Goal: Information Seeking & Learning: Learn about a topic

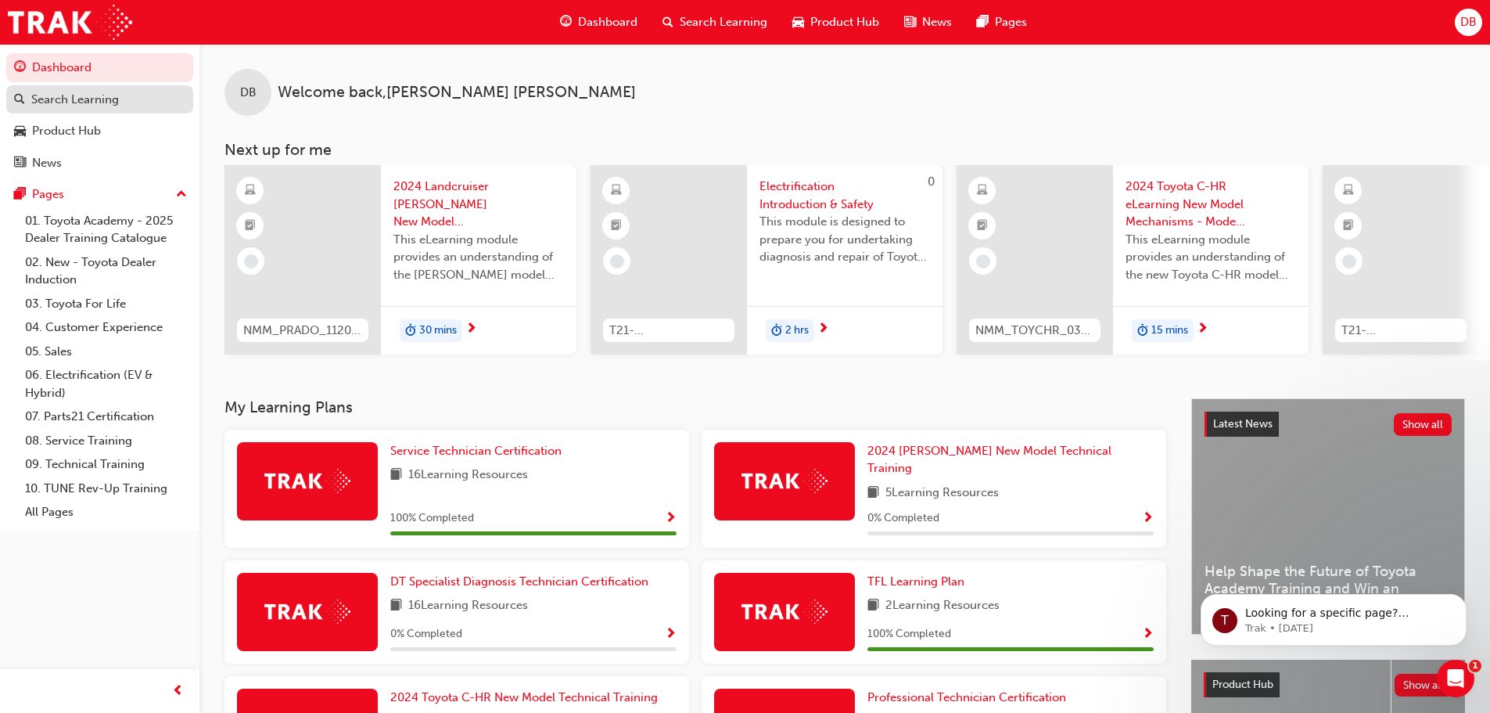
click at [78, 96] on div "Search Learning" at bounding box center [75, 100] width 88 height 18
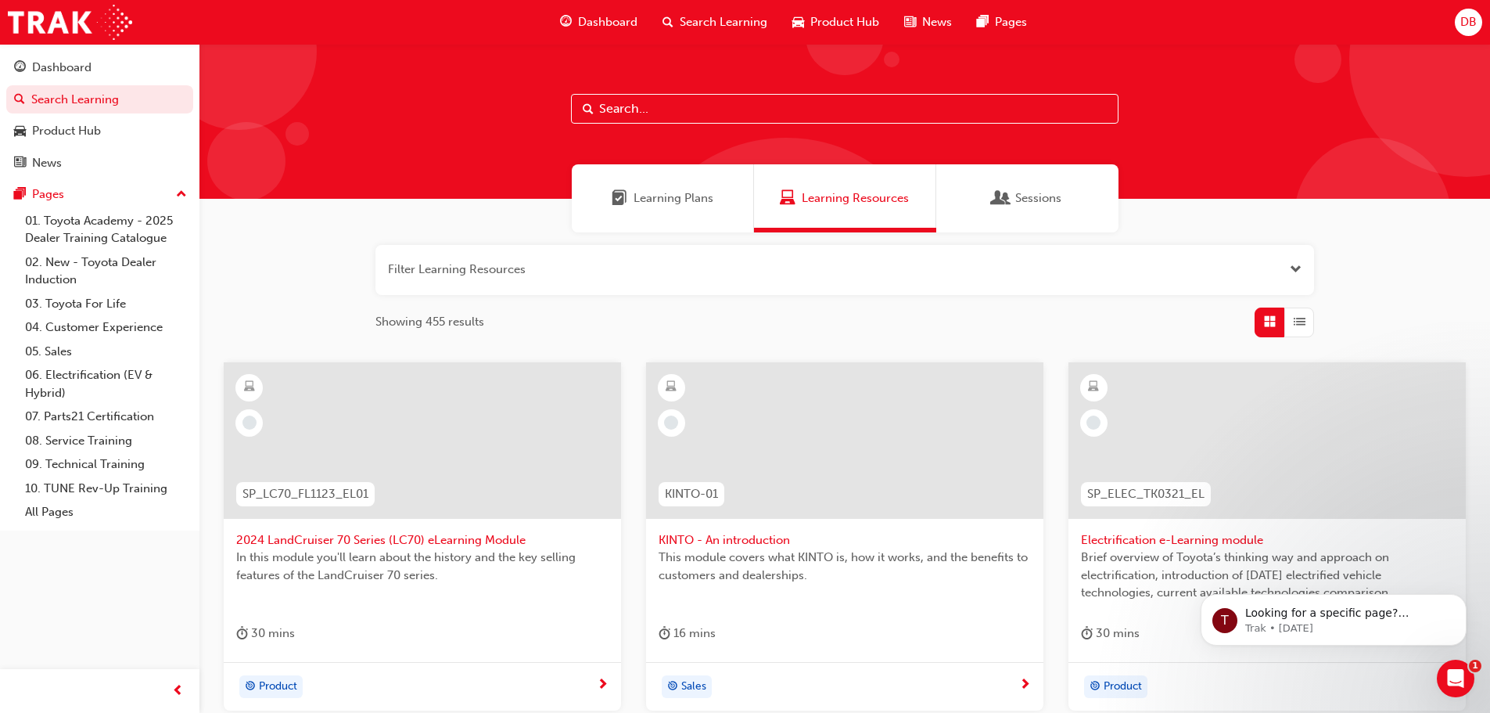
click at [726, 108] on input "text" at bounding box center [845, 109] width 548 height 30
type input "injector driver"
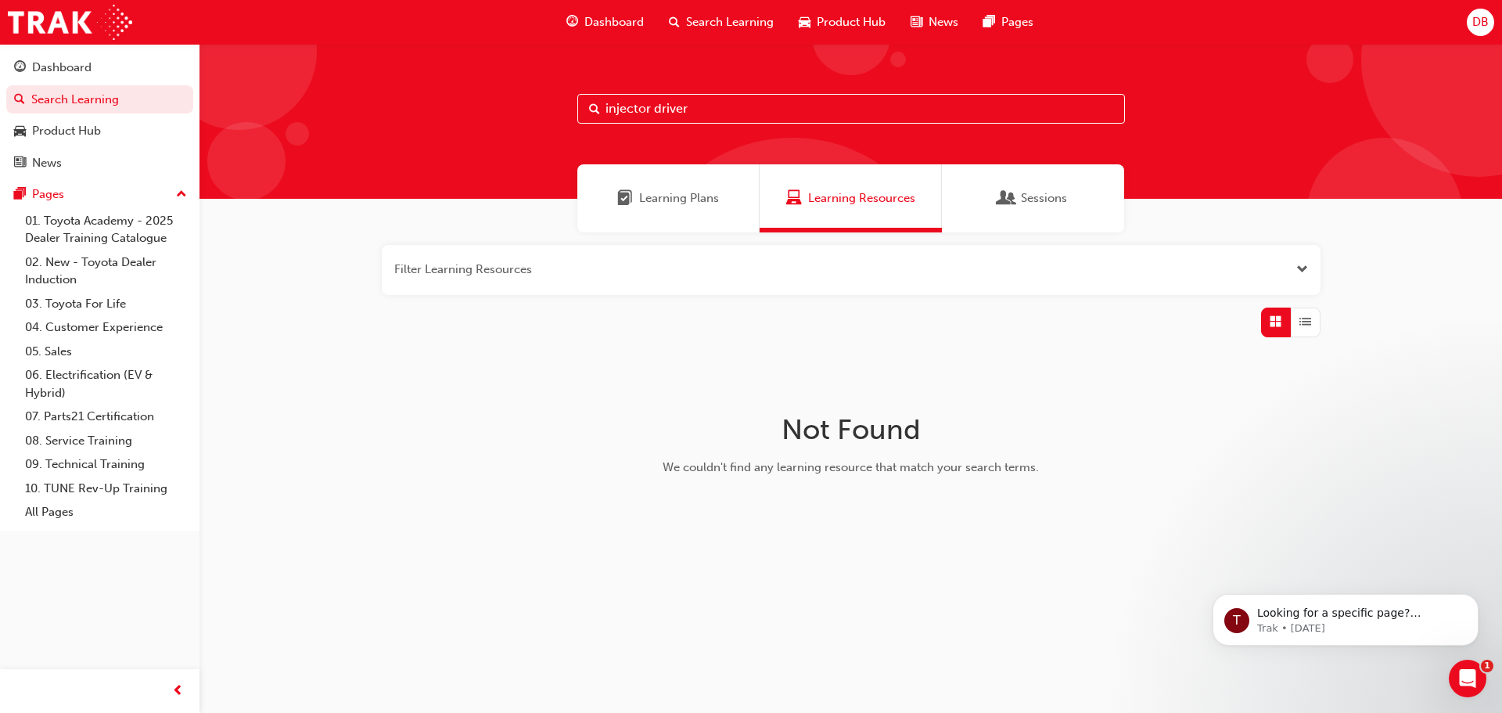
click at [626, 21] on span "Dashboard" at bounding box center [613, 22] width 59 height 18
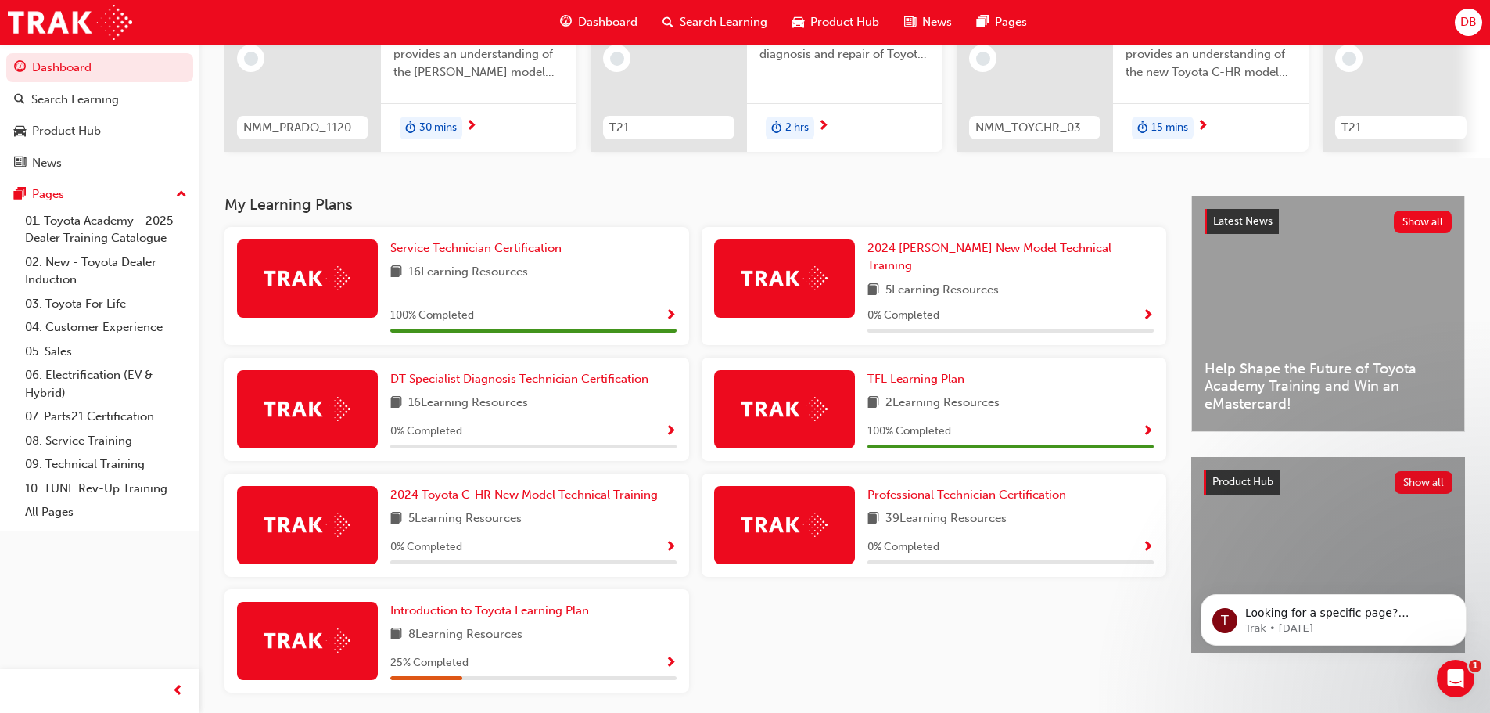
scroll to position [250, 0]
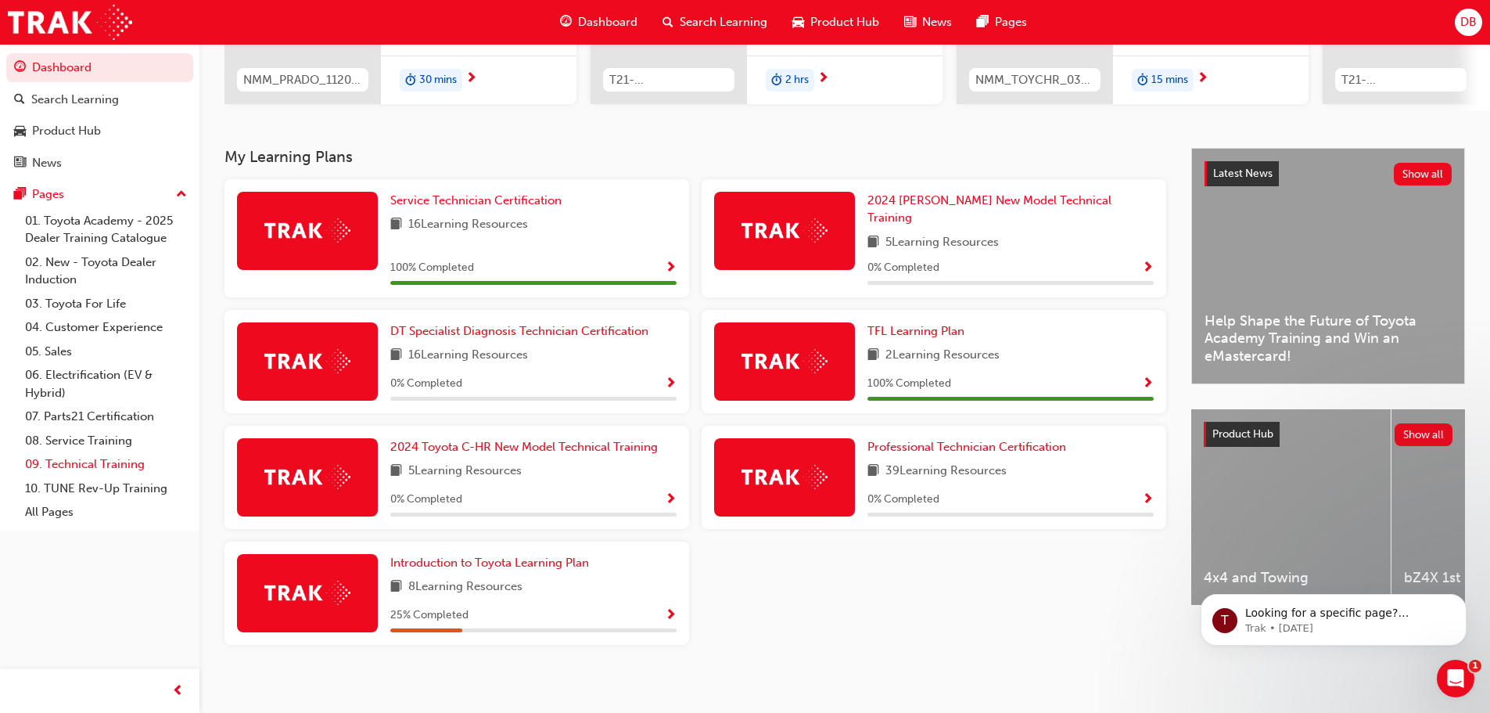
click at [76, 458] on link "09. Technical Training" at bounding box center [106, 464] width 174 height 24
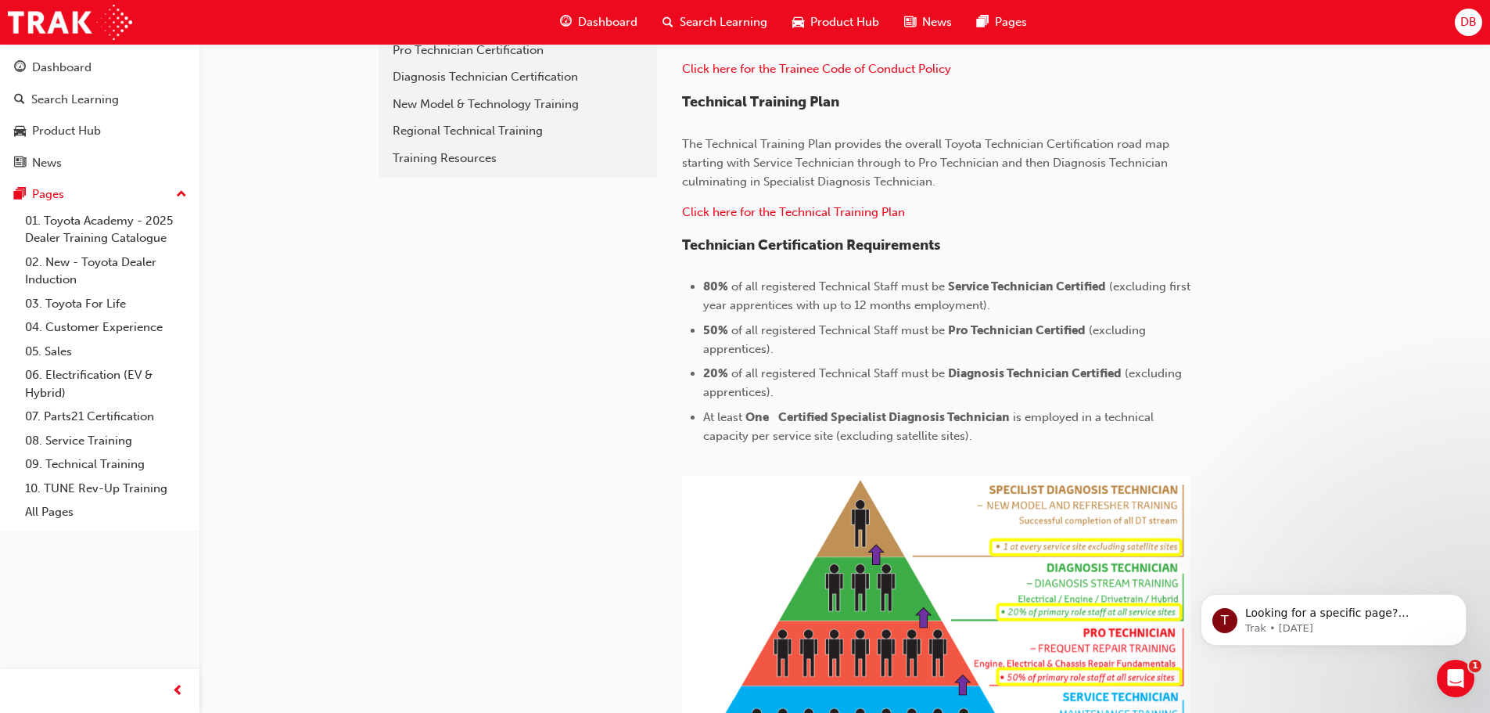
scroll to position [469, 0]
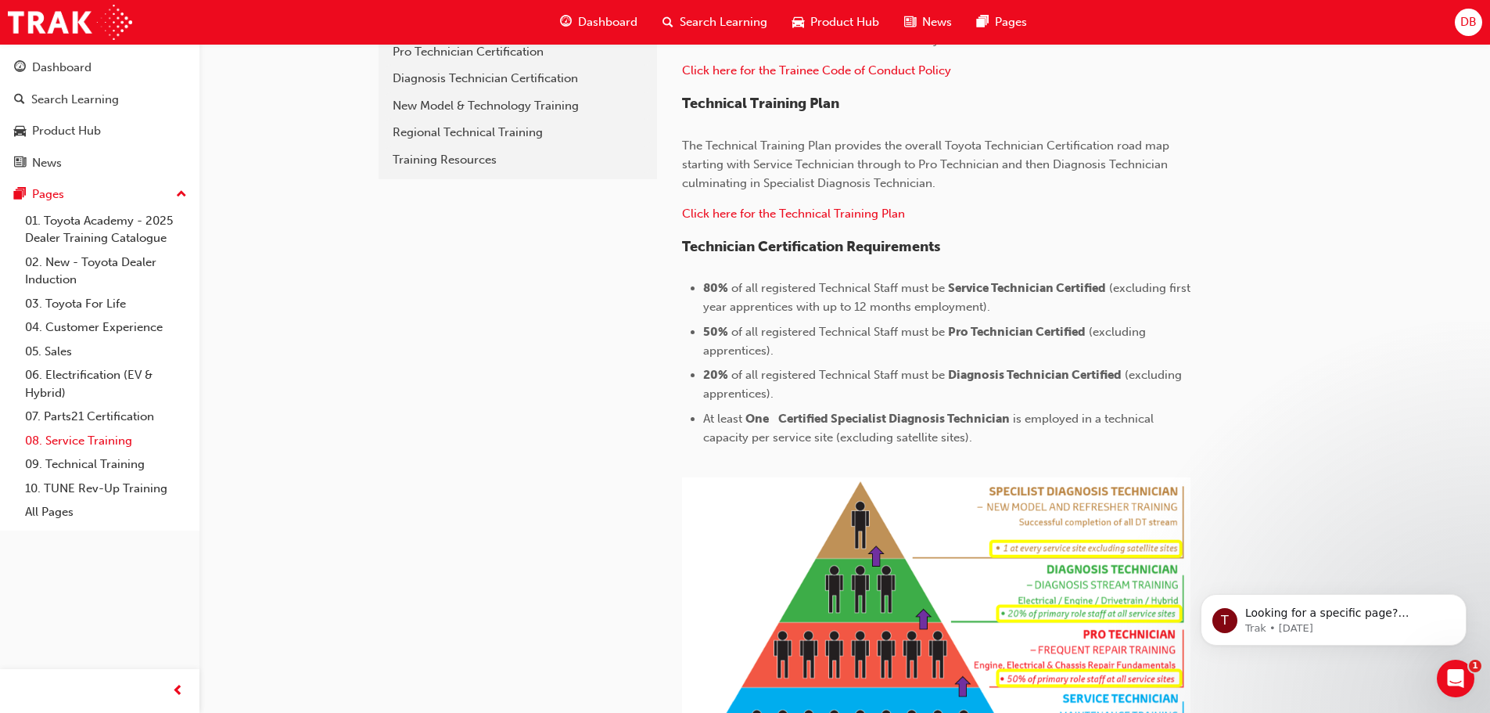
click at [99, 437] on link "08. Service Training" at bounding box center [106, 441] width 174 height 24
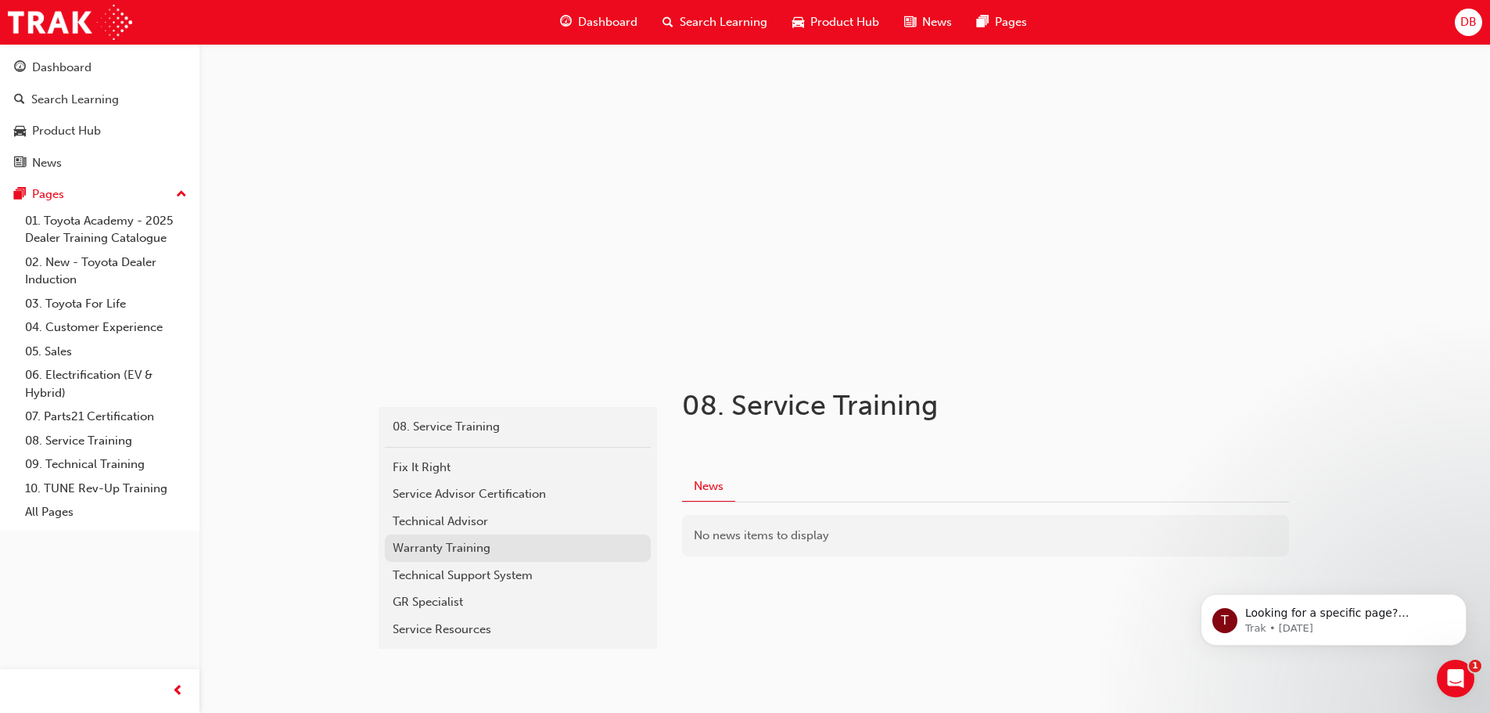
click at [458, 551] on div "Warranty Training" at bounding box center [518, 548] width 250 height 18
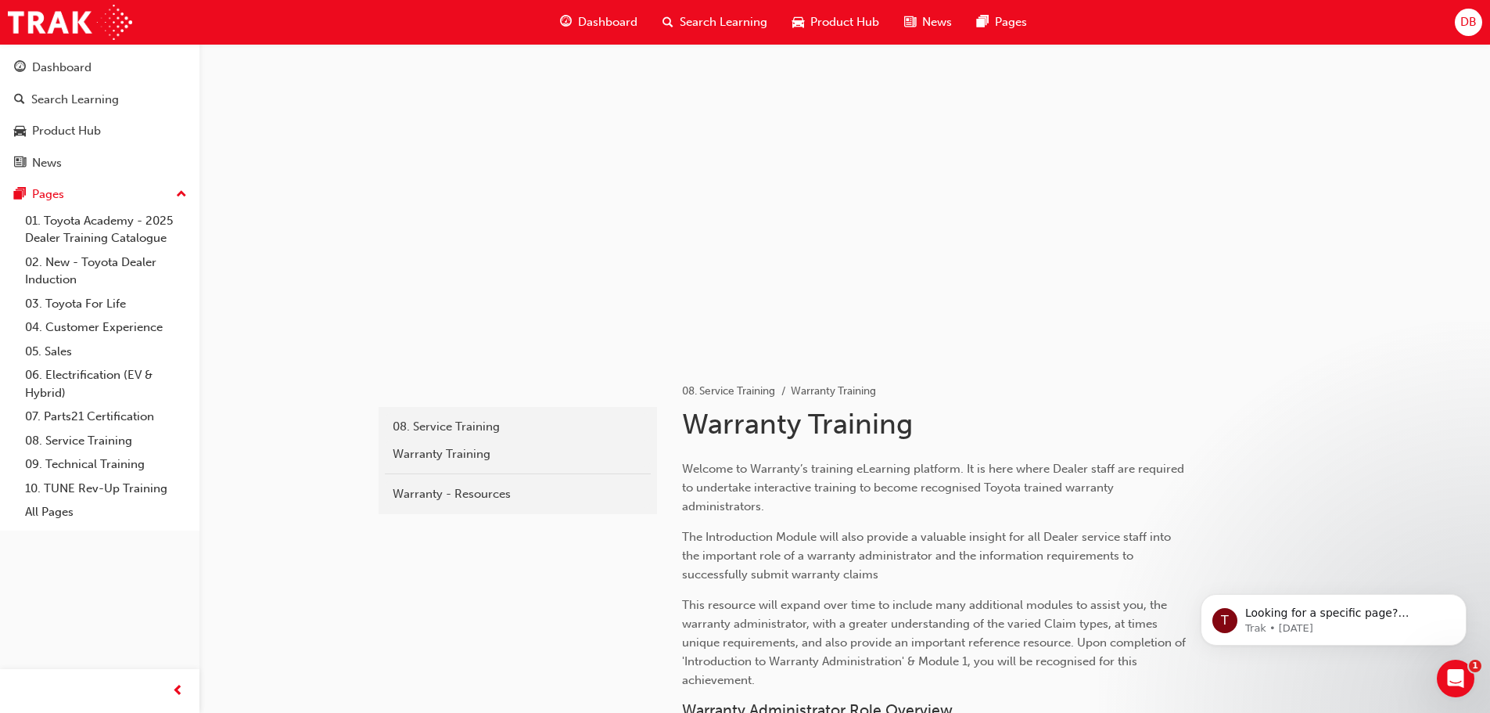
click at [1469, 20] on span "DB" at bounding box center [1469, 22] width 16 height 18
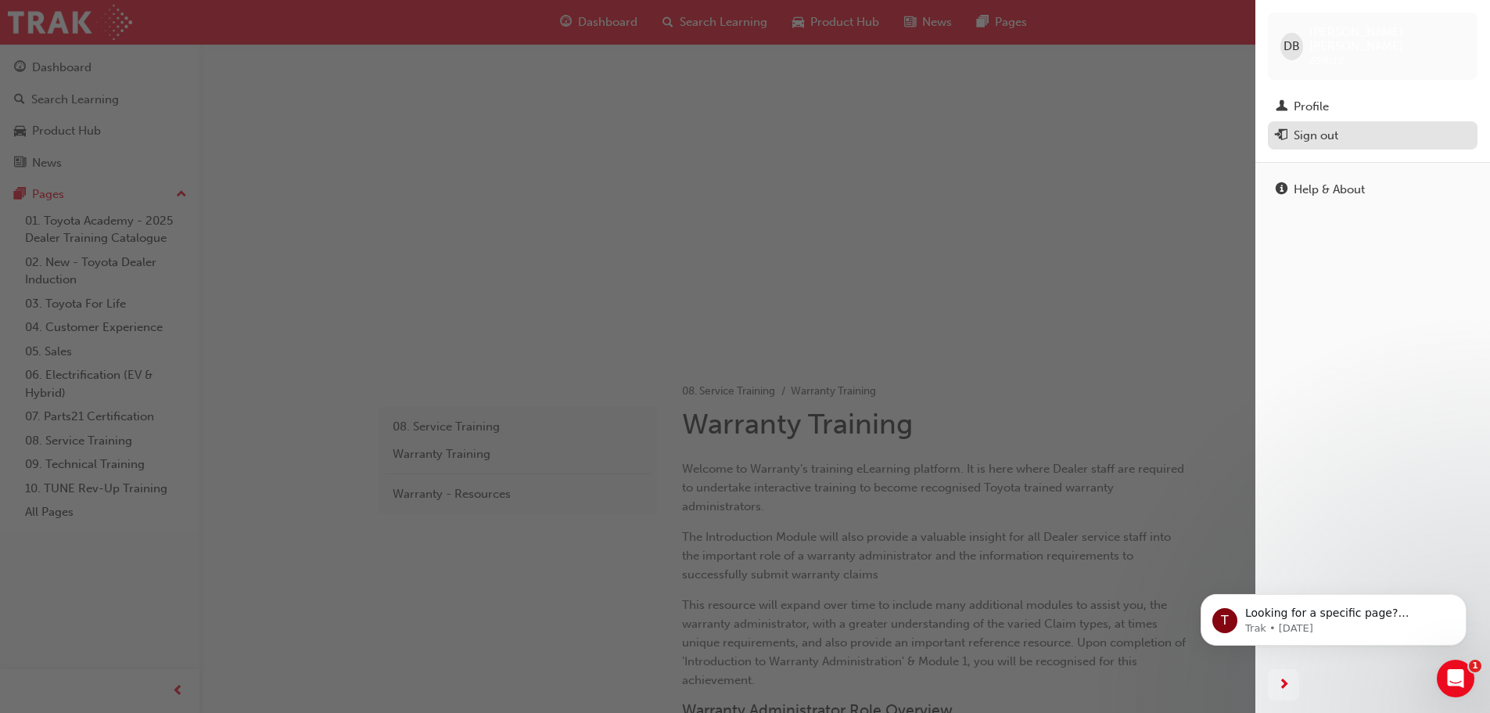
click at [1318, 127] on div "Sign out" at bounding box center [1316, 136] width 45 height 18
